Goal: Information Seeking & Learning: Learn about a topic

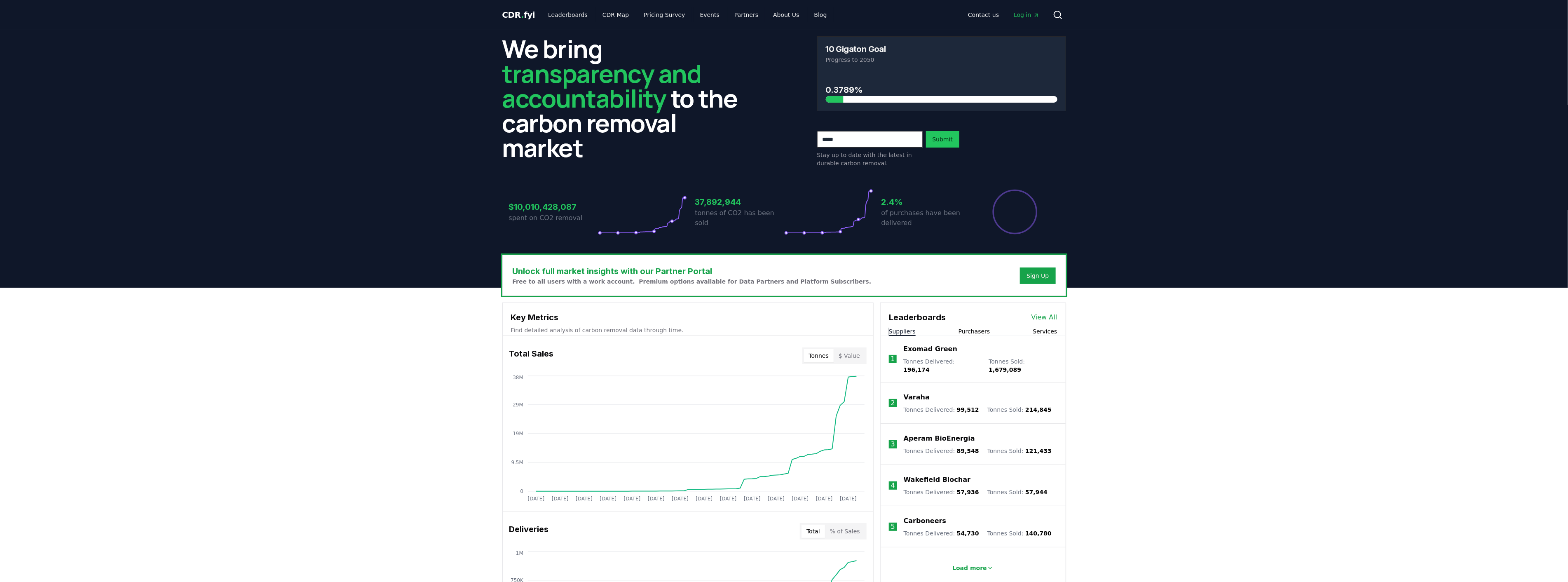
scroll to position [46, 0]
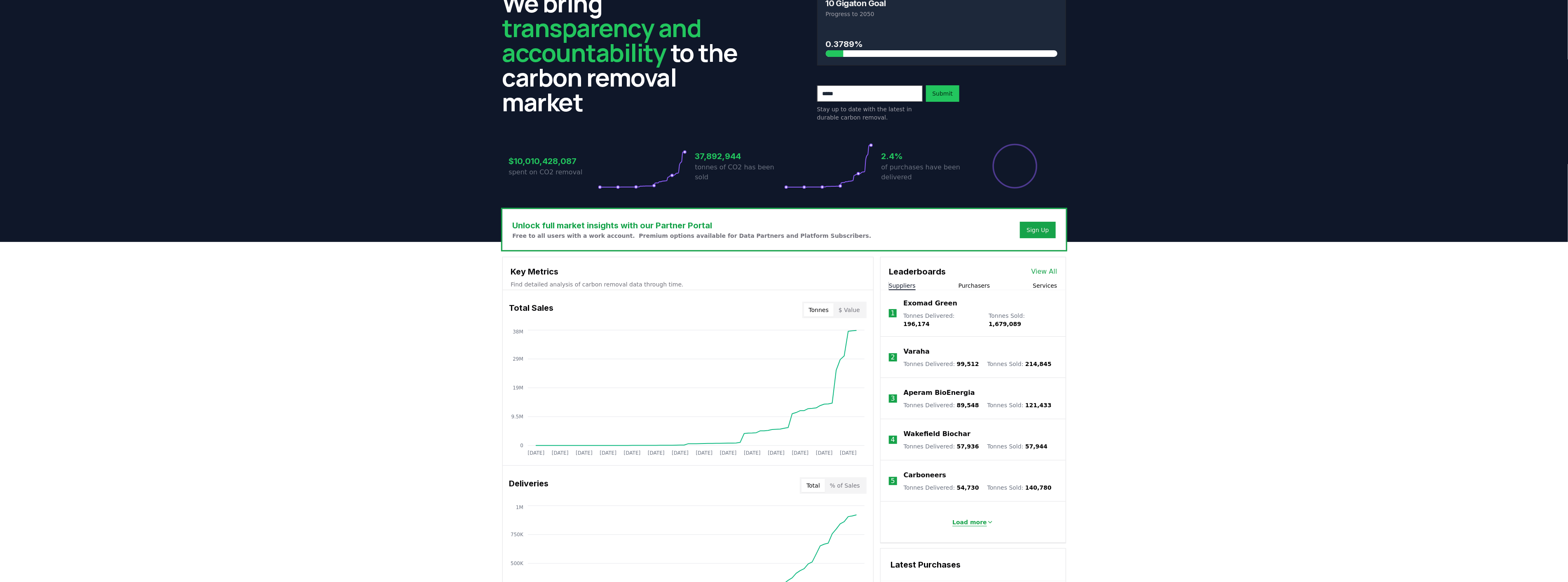
click at [975, 518] on p "Load more" at bounding box center [970, 522] width 35 height 9
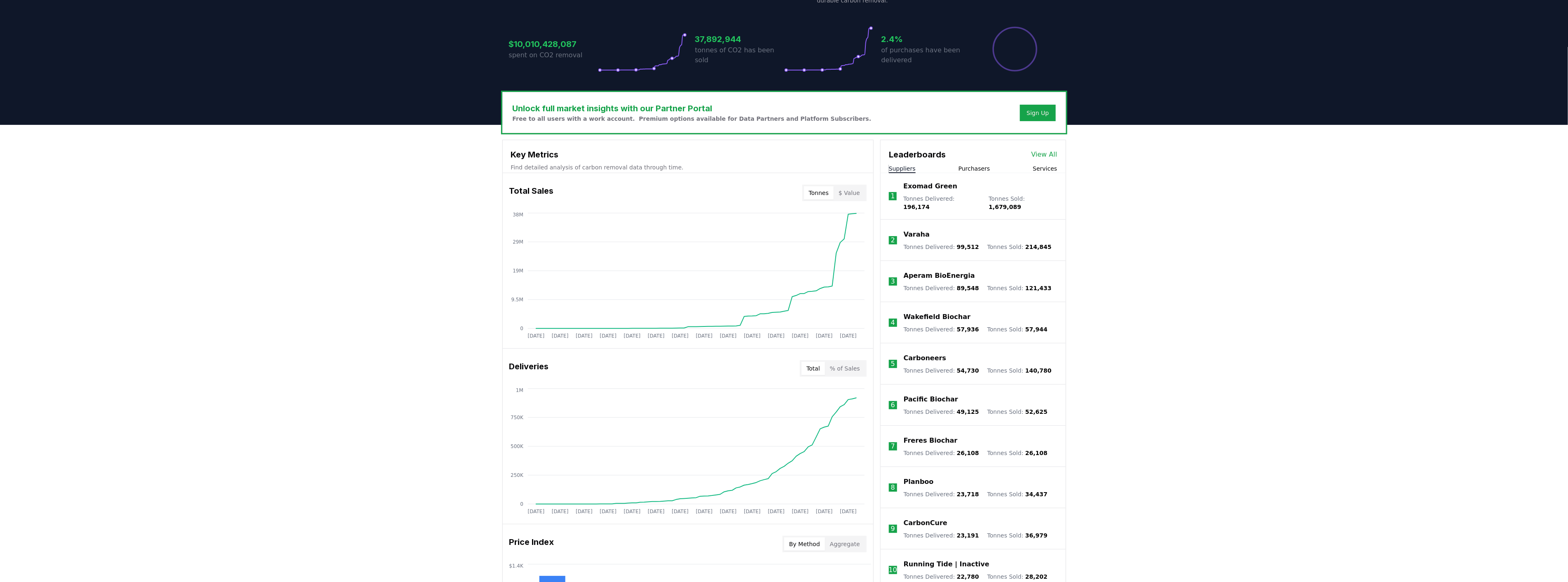
scroll to position [229, 0]
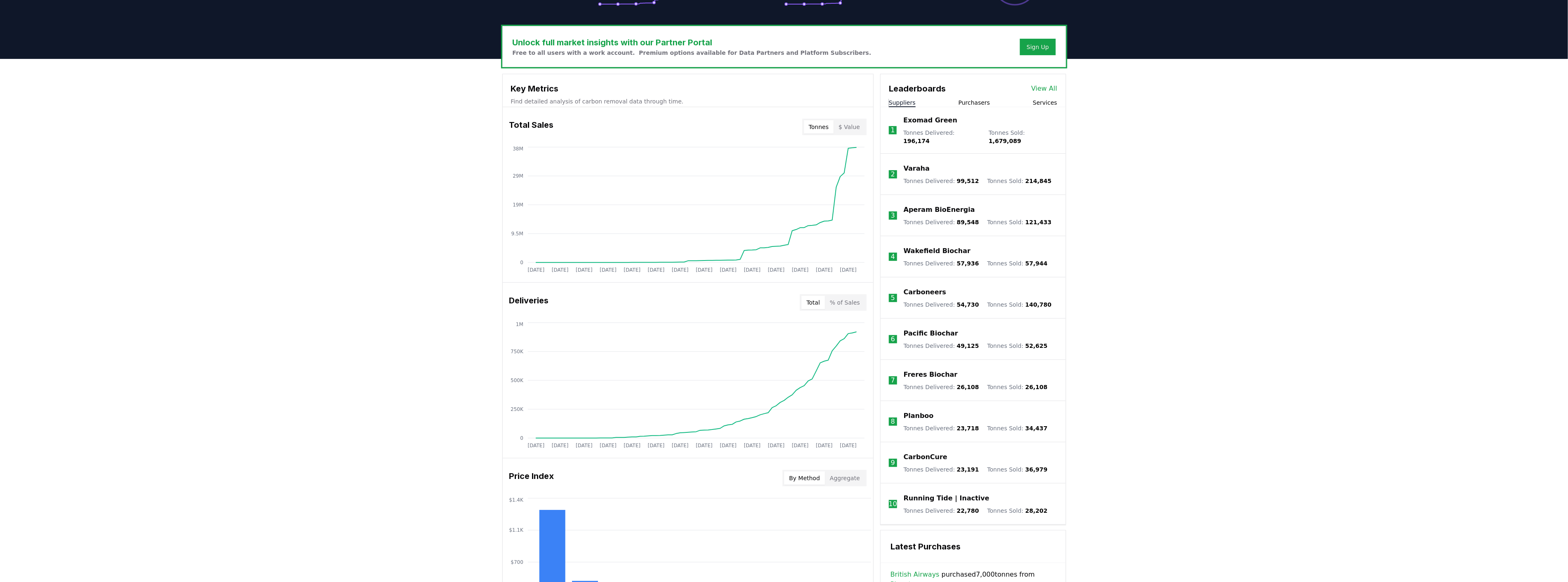
click at [1048, 91] on link "View All" at bounding box center [1045, 88] width 26 height 10
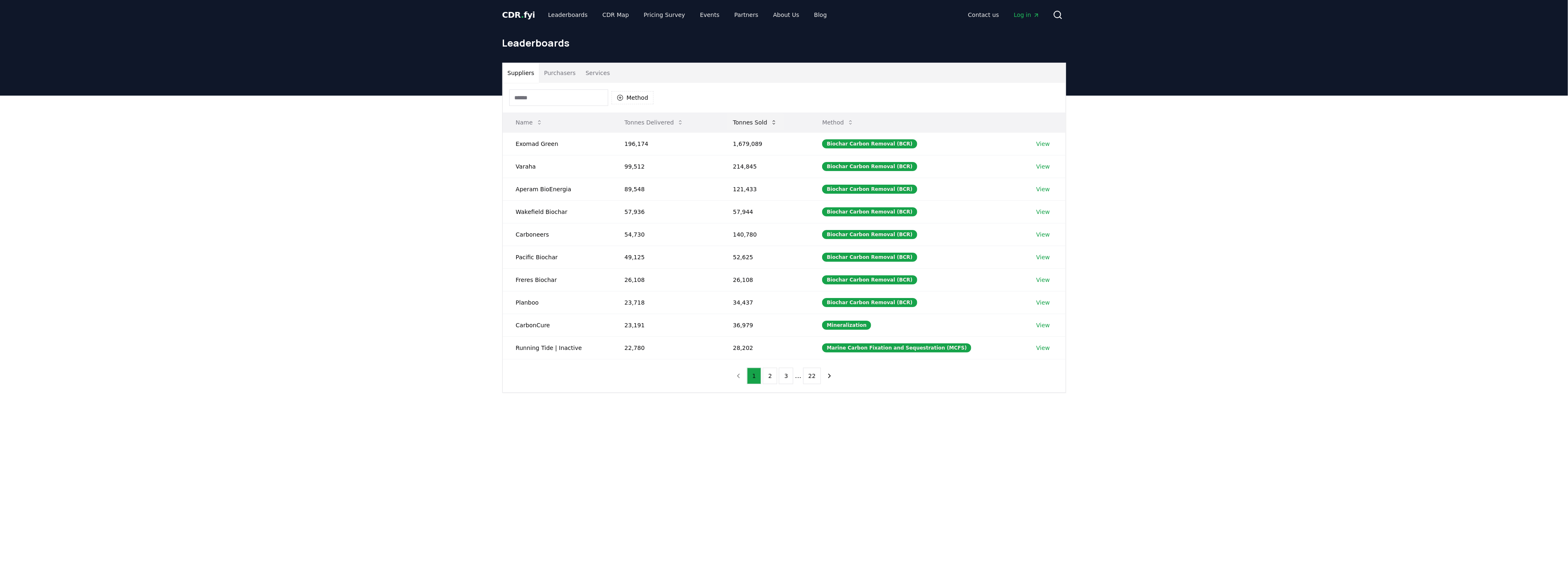
click at [759, 118] on button "Tonnes Sold" at bounding box center [755, 122] width 57 height 16
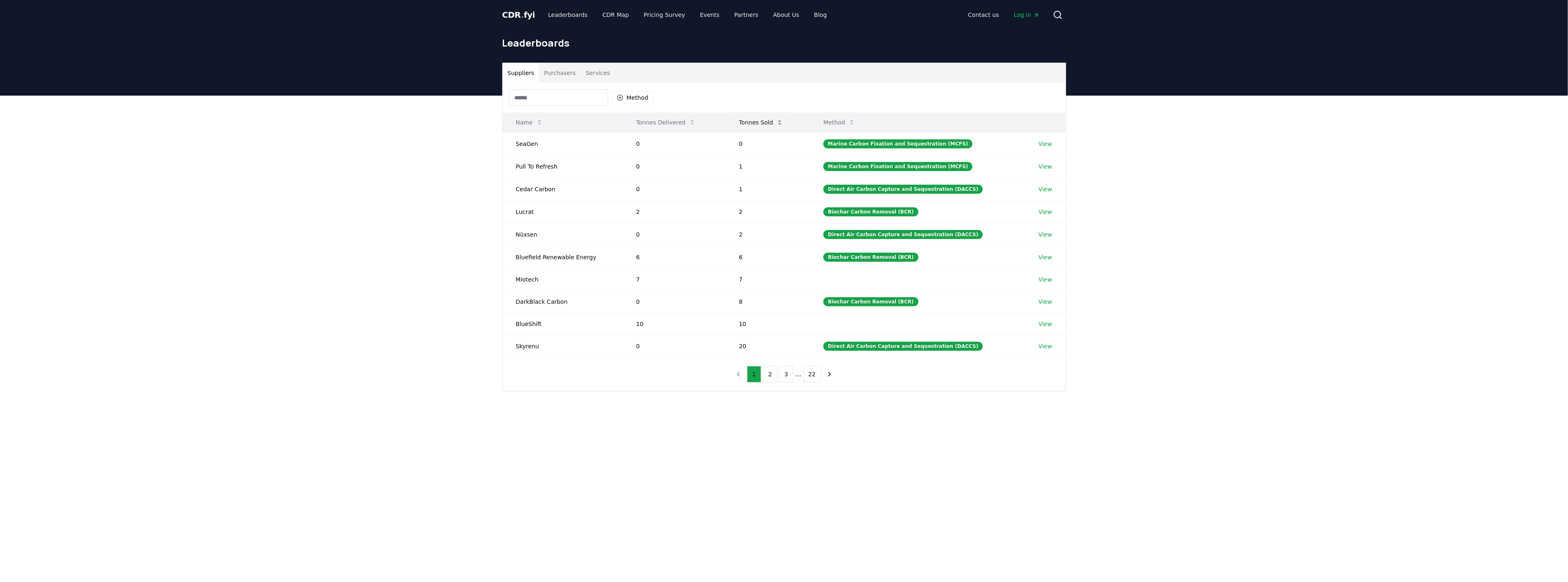
click at [759, 118] on button "Tonnes Sold" at bounding box center [761, 122] width 57 height 16
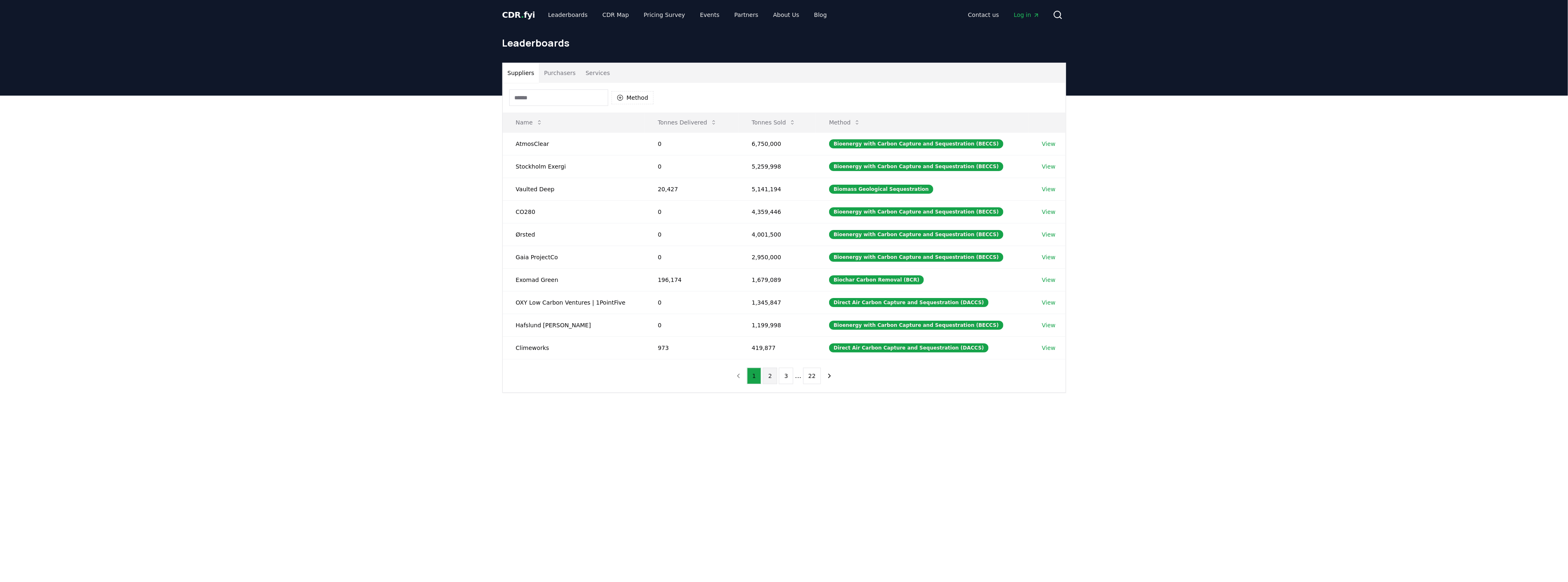
click at [768, 380] on button "2" at bounding box center [770, 376] width 15 height 16
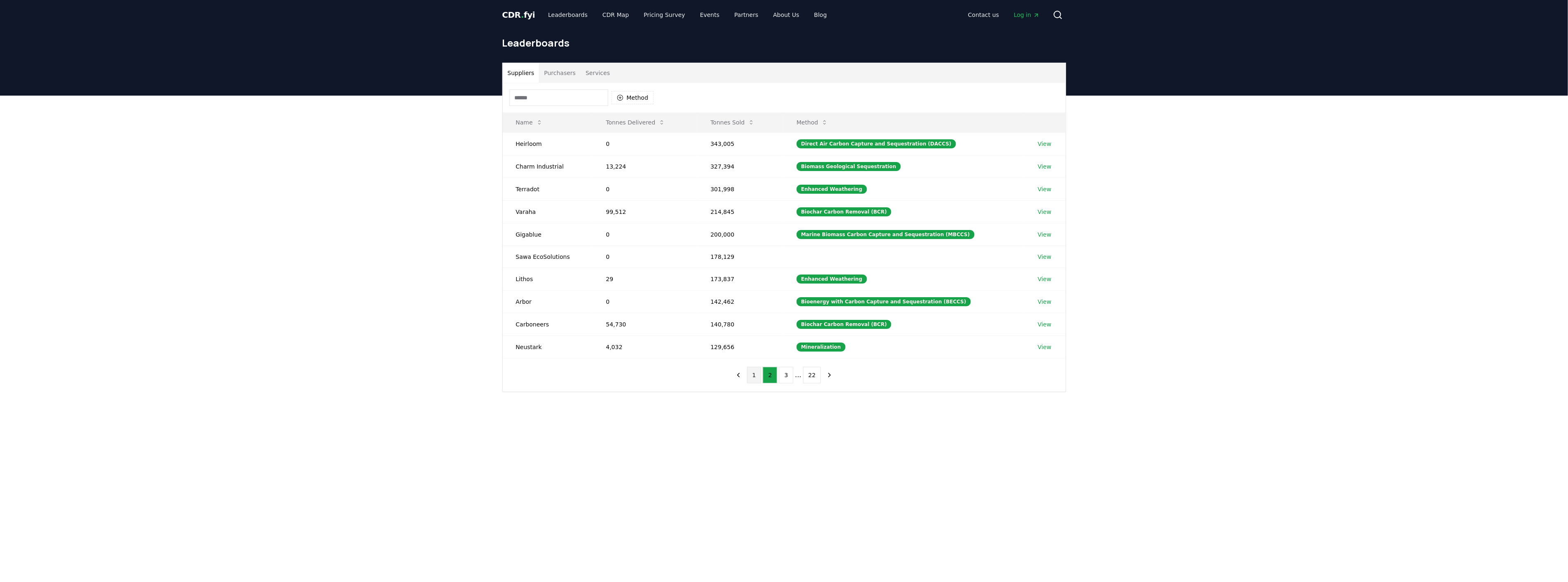
click at [758, 378] on button "1" at bounding box center [754, 375] width 15 height 16
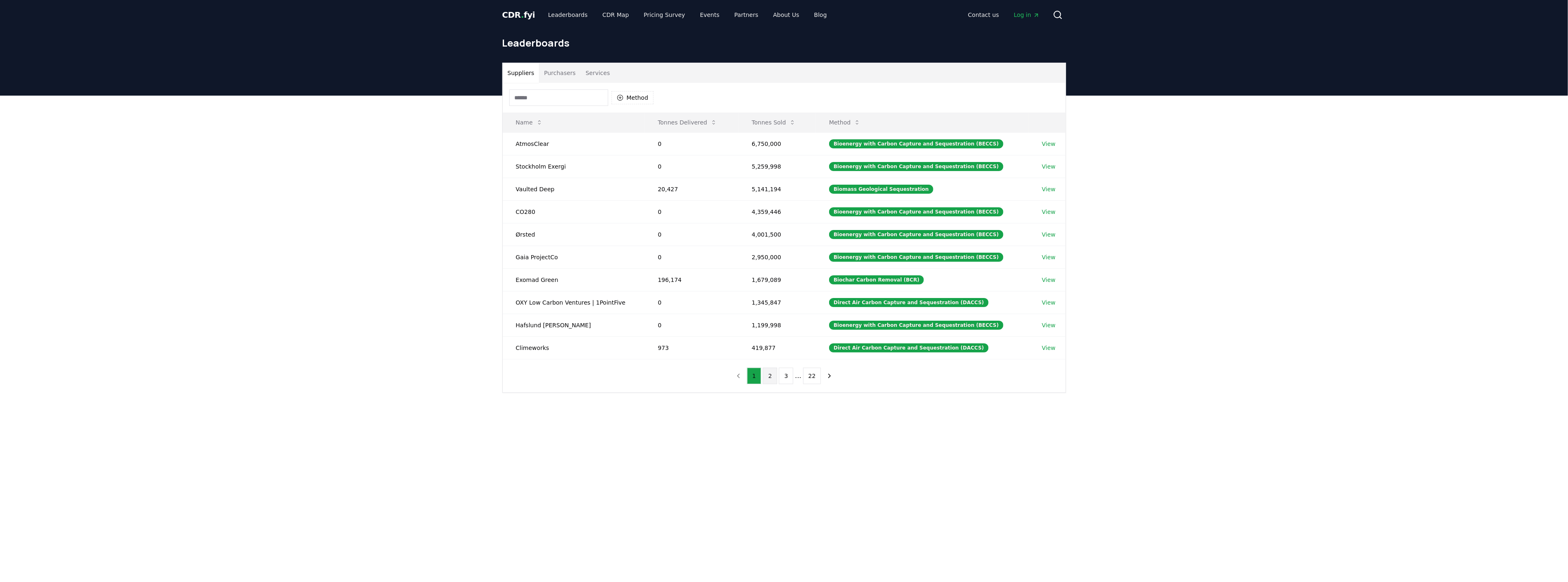
click at [765, 373] on button "2" at bounding box center [770, 376] width 15 height 16
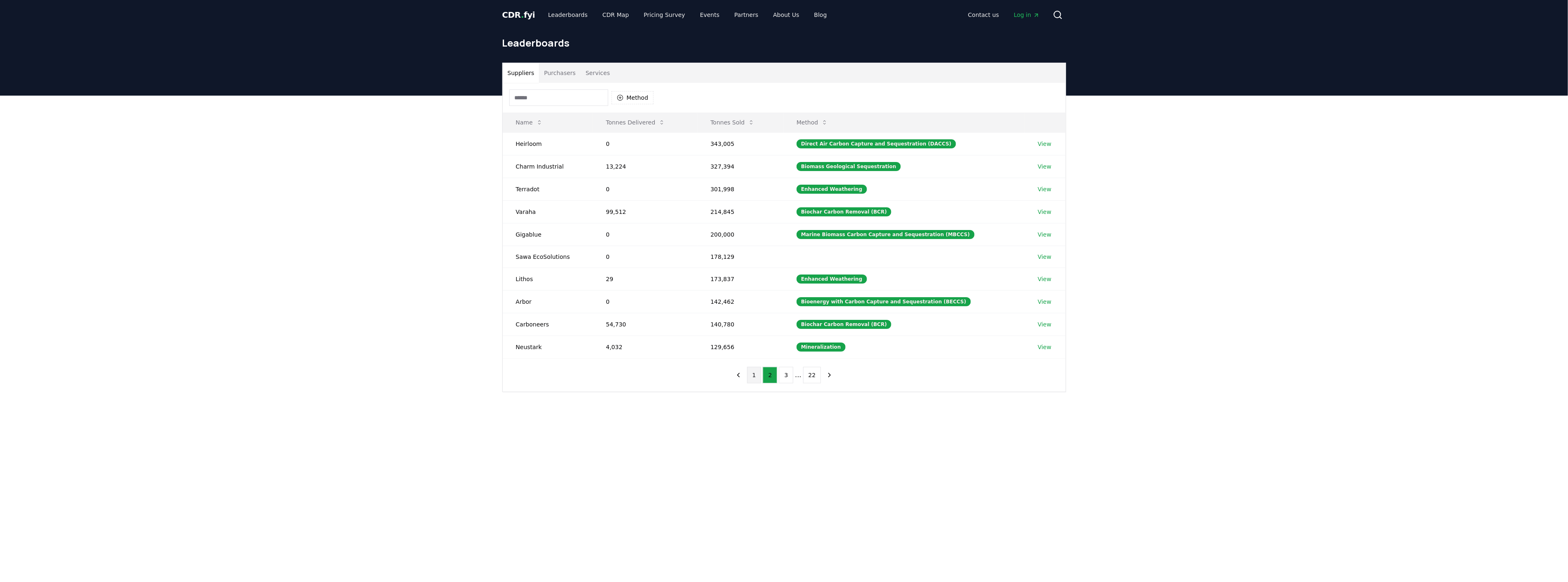
click at [758, 376] on button "1" at bounding box center [754, 375] width 15 height 16
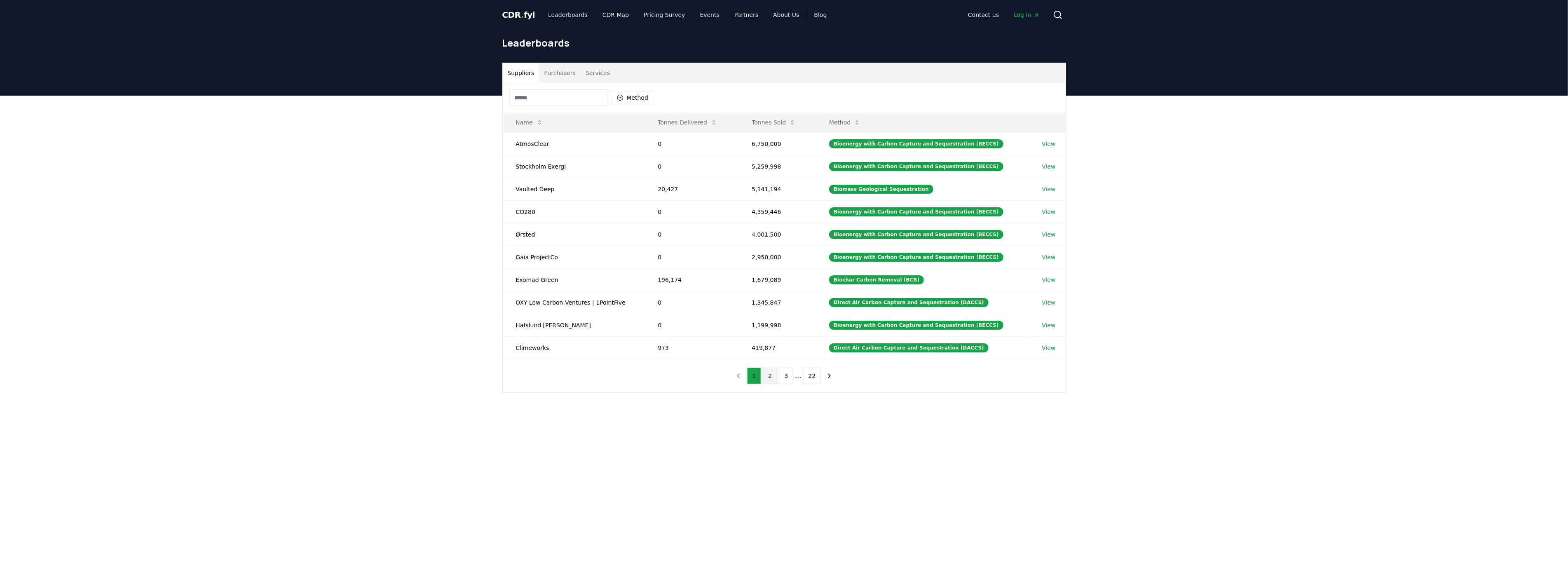
click at [764, 380] on button "2" at bounding box center [770, 376] width 15 height 16
